Goal: Task Accomplishment & Management: Use online tool/utility

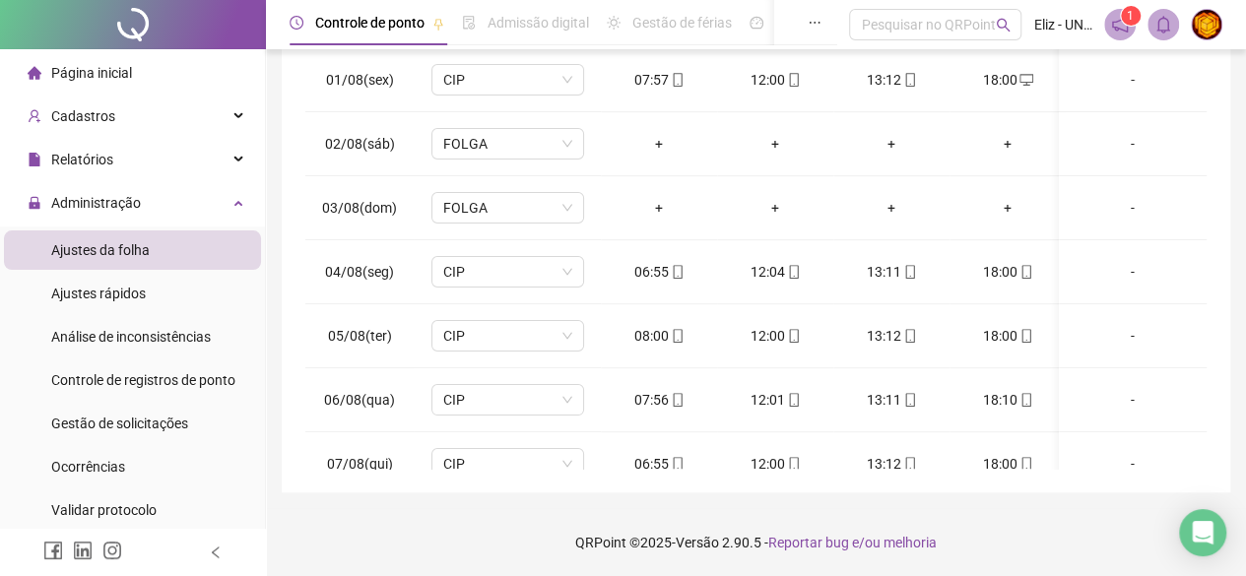
click at [132, 25] on div at bounding box center [133, 24] width 266 height 49
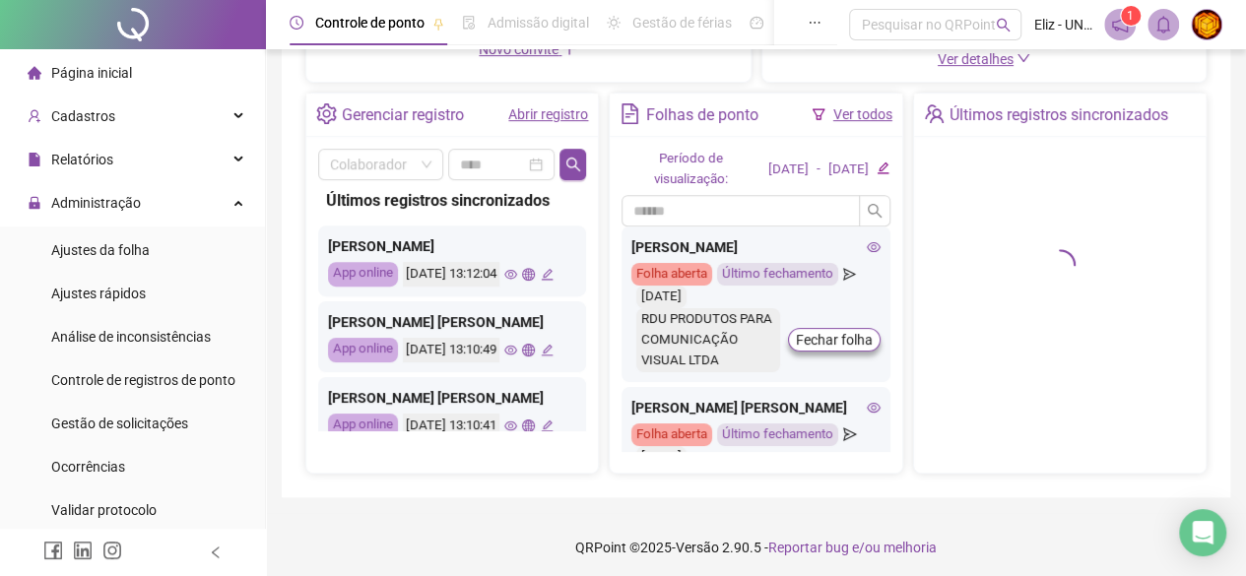
scroll to position [390, 0]
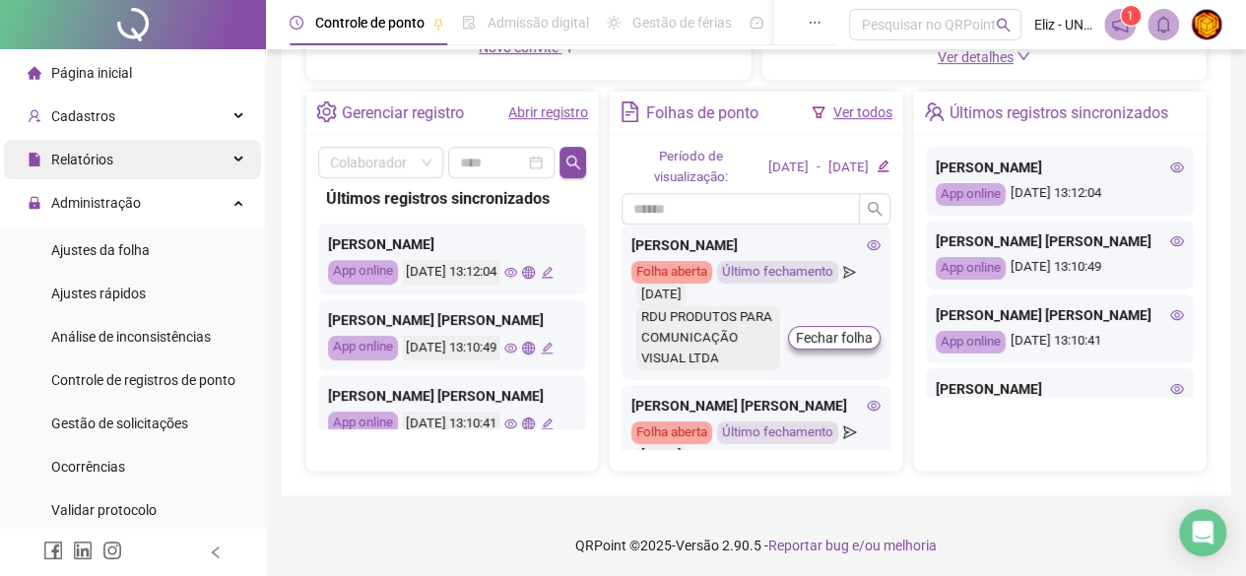
click at [215, 153] on div "Relatórios" at bounding box center [132, 159] width 257 height 39
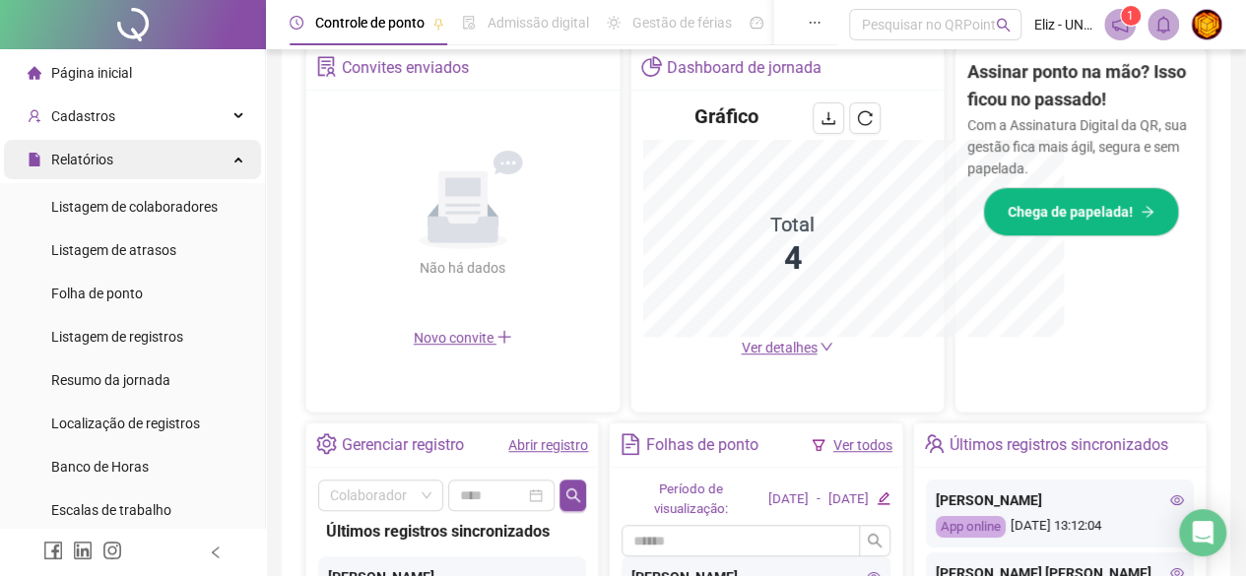
scroll to position [681, 0]
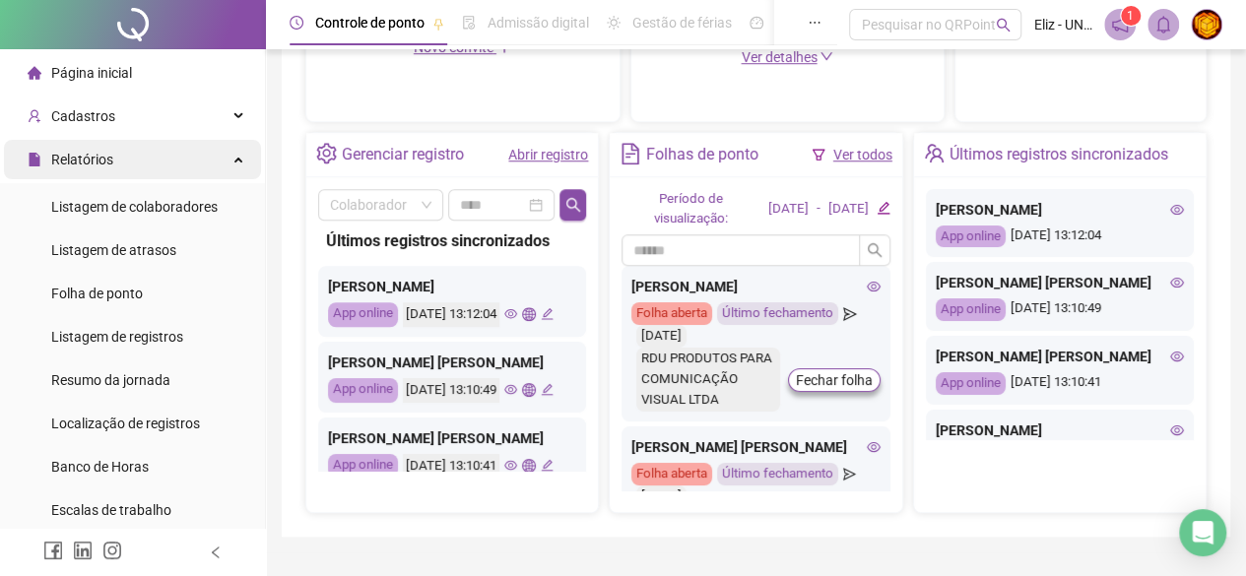
click at [221, 165] on div "Relatórios" at bounding box center [132, 159] width 257 height 39
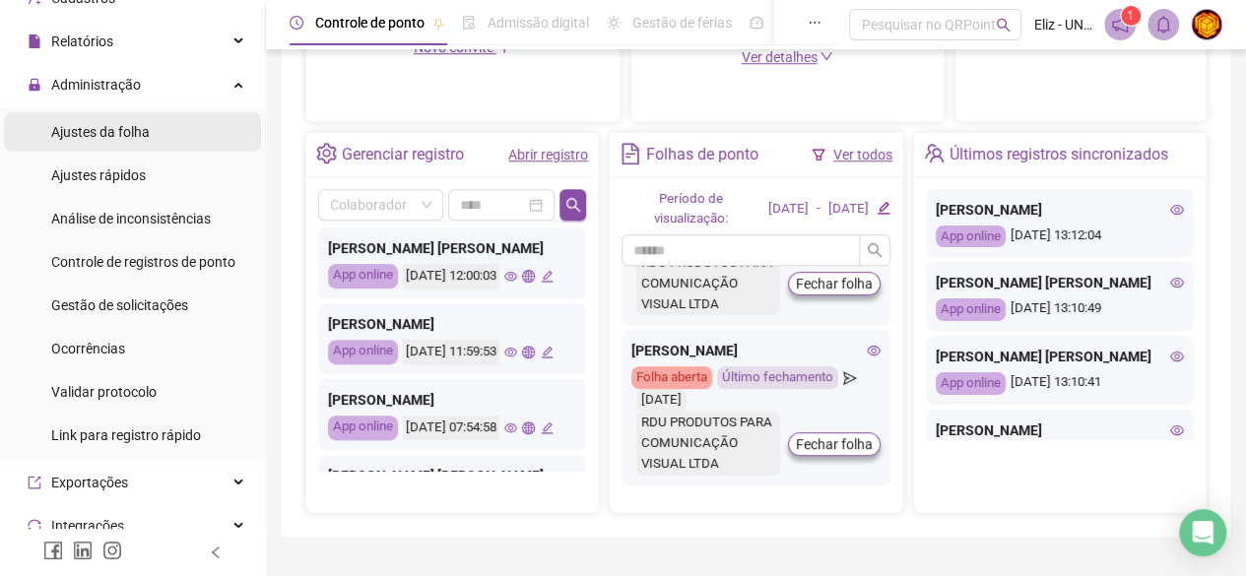
scroll to position [0, 0]
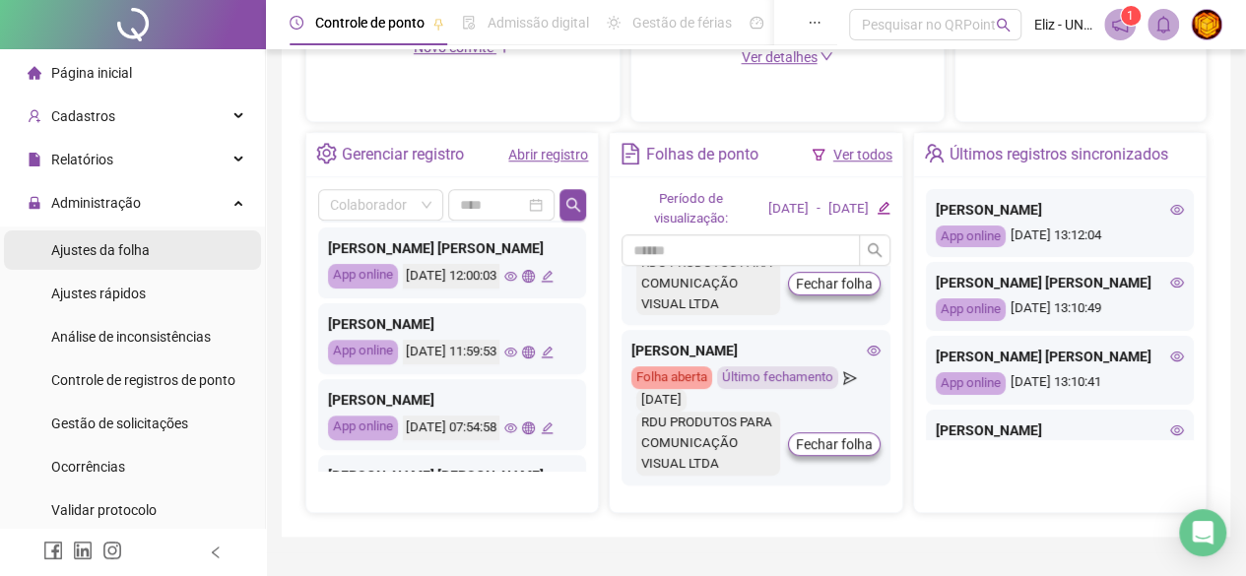
click at [136, 257] on span "Ajustes da folha" at bounding box center [100, 250] width 99 height 16
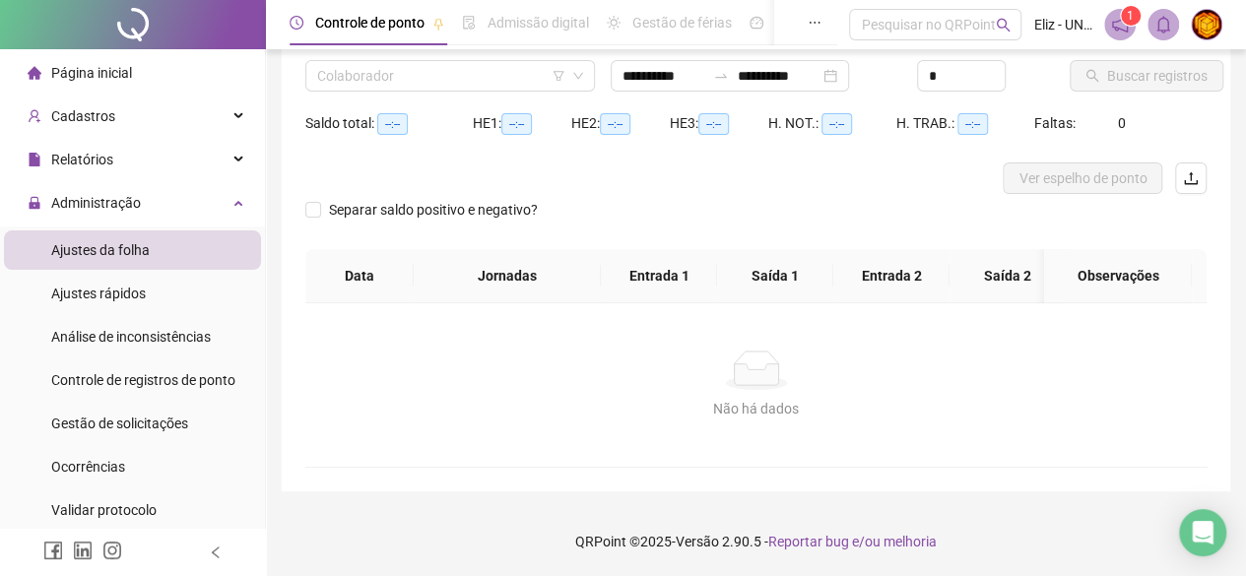
scroll to position [165, 0]
type input "**********"
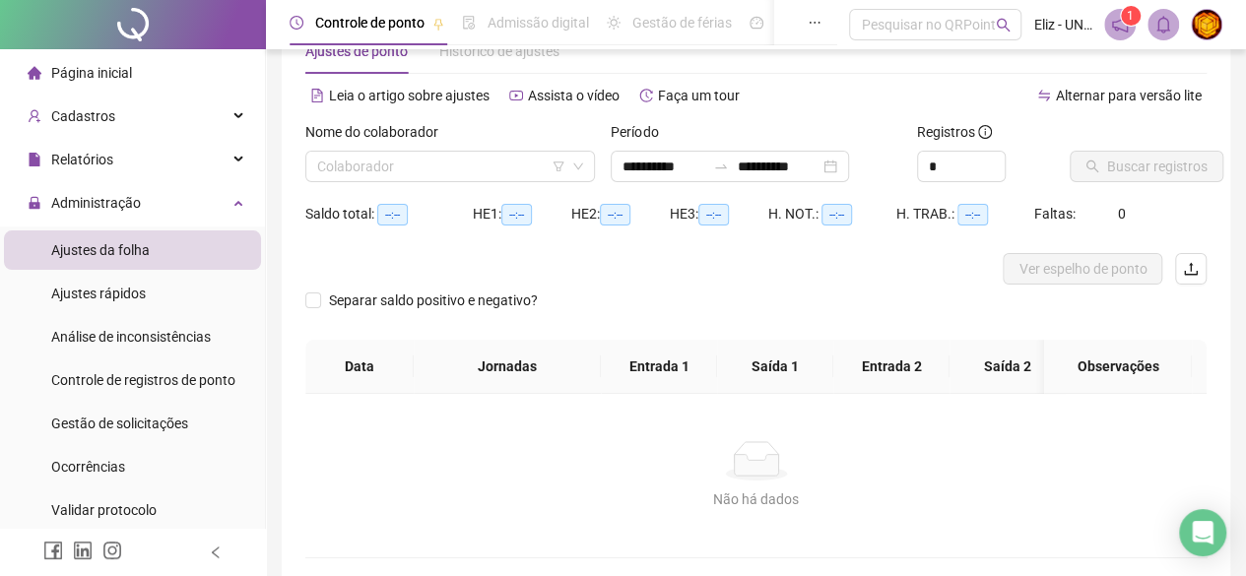
scroll to position [0, 0]
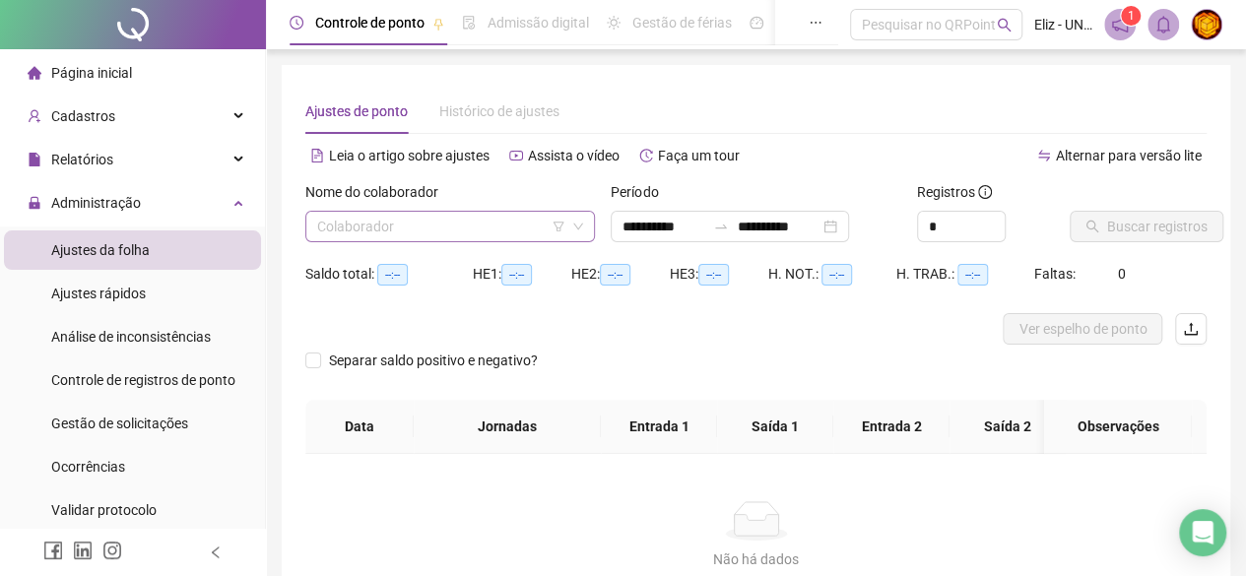
click at [487, 230] on input "search" at bounding box center [441, 227] width 248 height 30
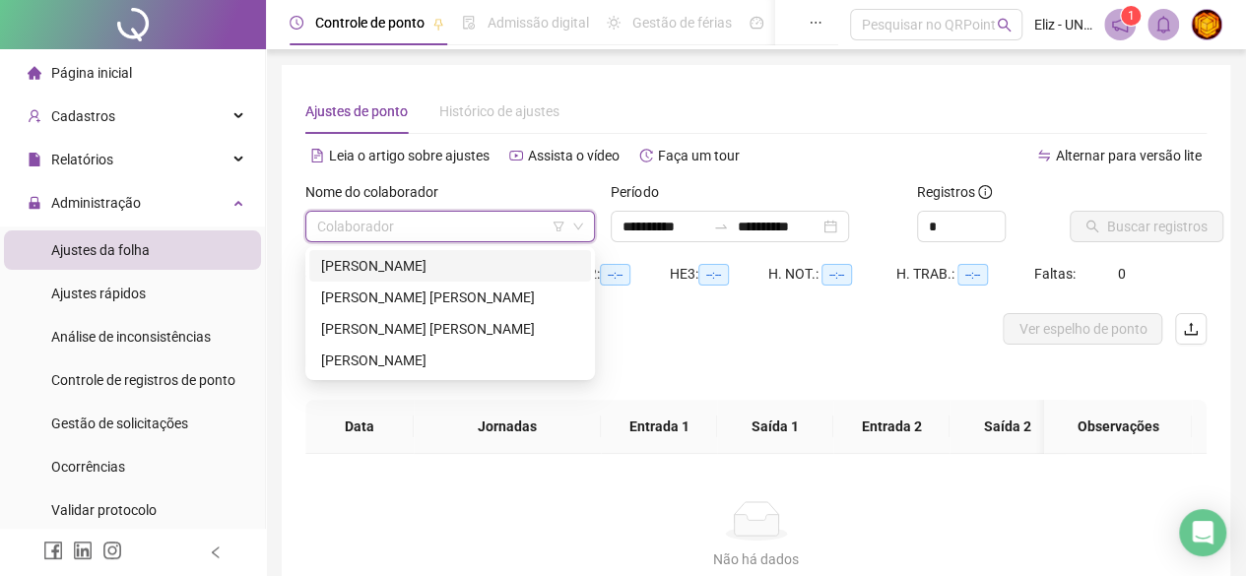
click at [418, 265] on div "[PERSON_NAME]" at bounding box center [450, 266] width 258 height 22
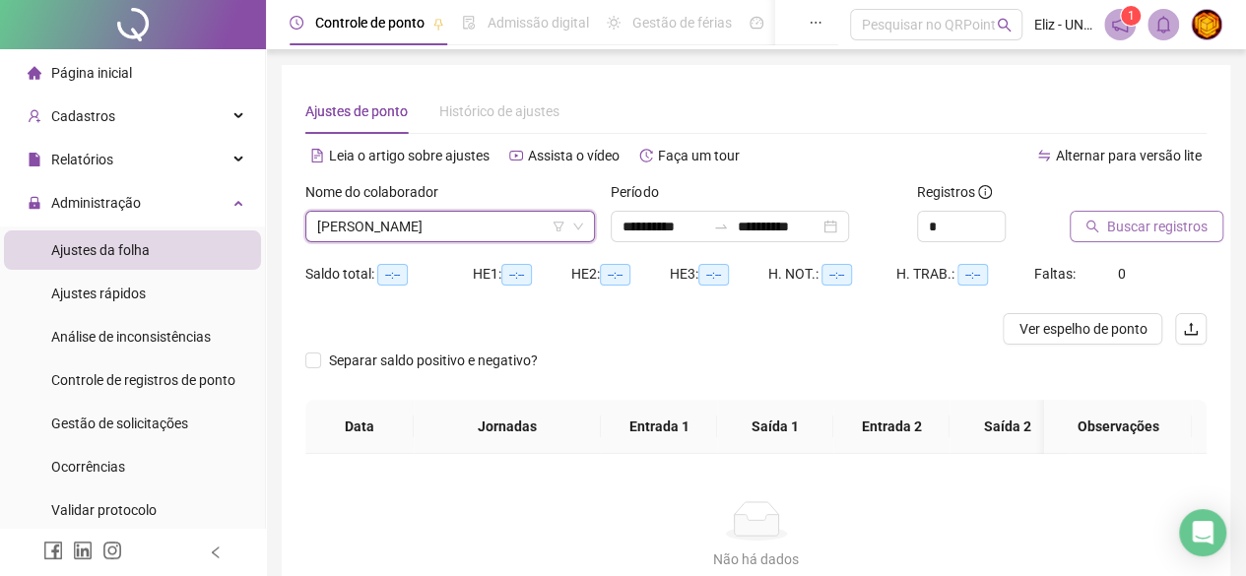
click at [1151, 225] on span "Buscar registros" at bounding box center [1157, 227] width 101 height 22
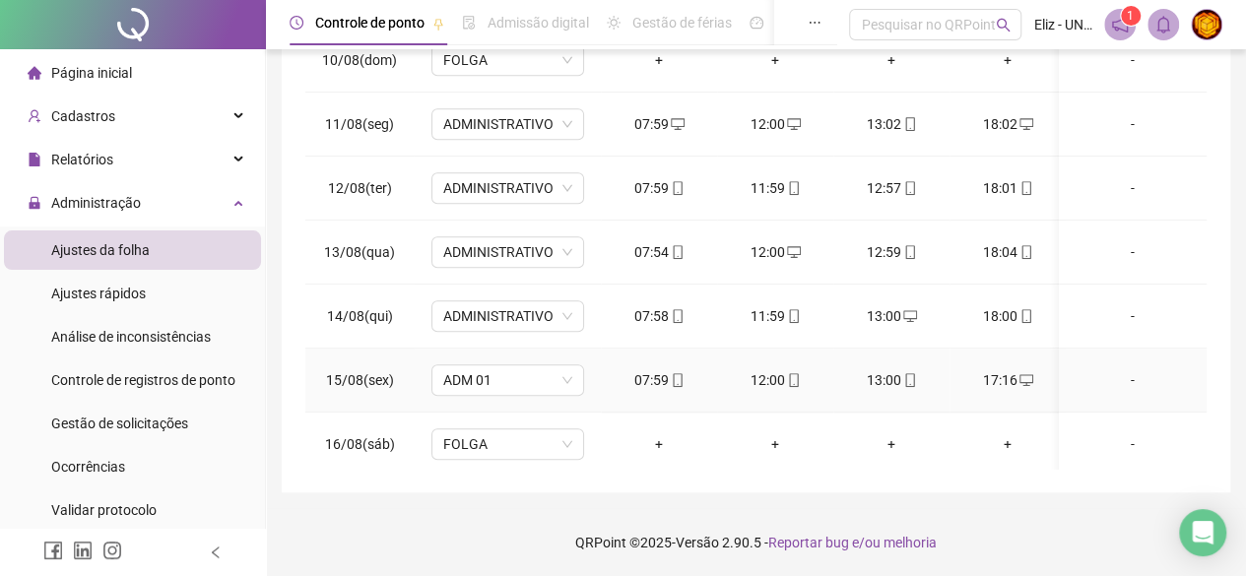
scroll to position [678, 0]
